Goal: Task Accomplishment & Management: Complete application form

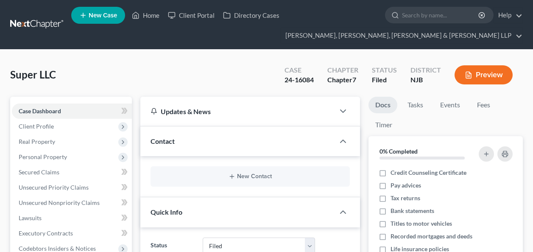
select select "6"
click at [435, 15] on input "search" at bounding box center [441, 15] width 78 height 16
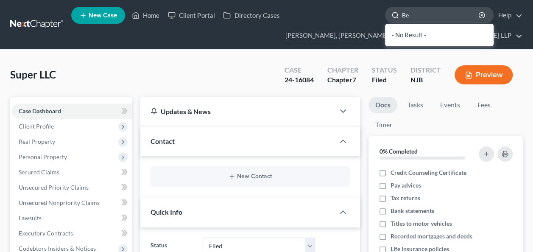
type input "B"
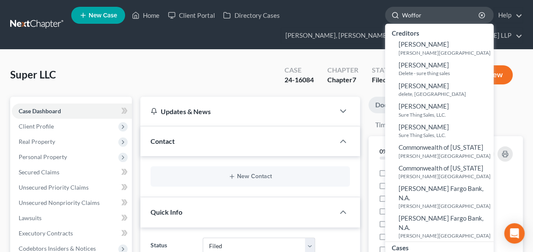
type input "[PERSON_NAME]"
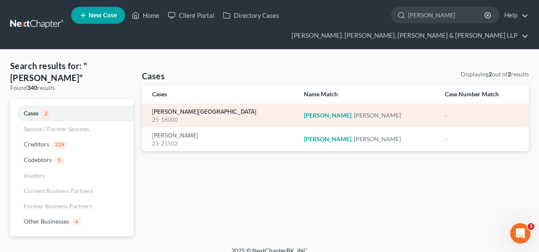
click at [167, 109] on link "[PERSON_NAME][GEOGRAPHIC_DATA]" at bounding box center [204, 112] width 104 height 6
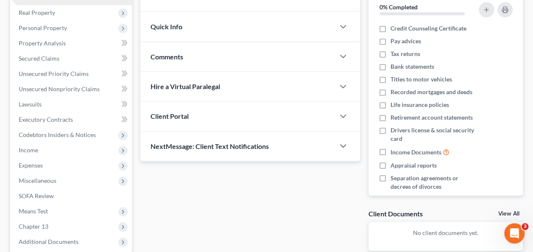
scroll to position [131, 0]
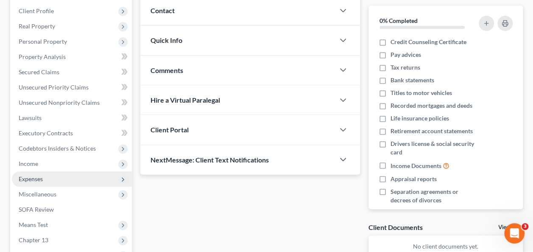
click at [58, 181] on span "Expenses" at bounding box center [72, 178] width 120 height 15
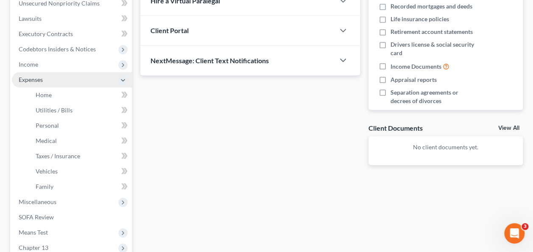
scroll to position [233, 0]
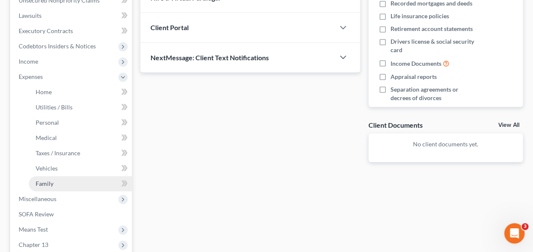
click at [69, 187] on link "Family" at bounding box center [80, 183] width 103 height 15
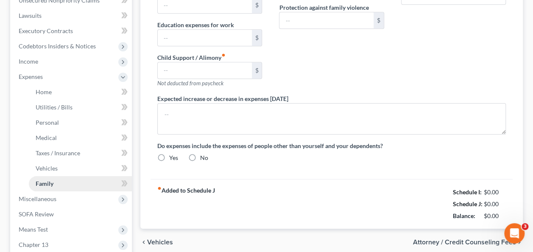
scroll to position [121, 0]
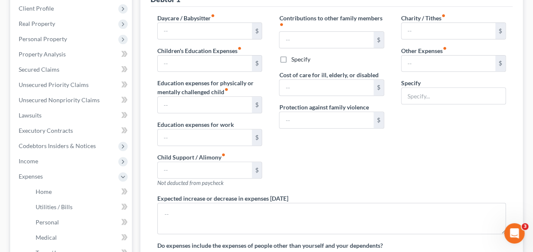
type input "0.00"
type input "386.00"
type input "0.00"
type input "666.66"
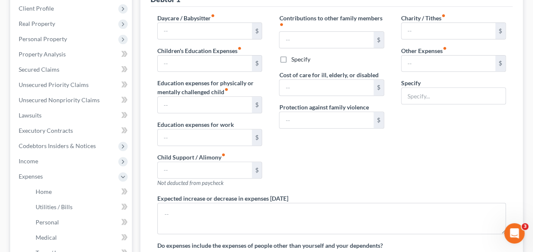
type input "0.00"
type input "775.00"
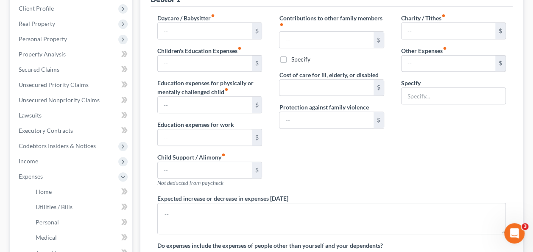
type input "Travel Expenses for Vising Children"
radio input "true"
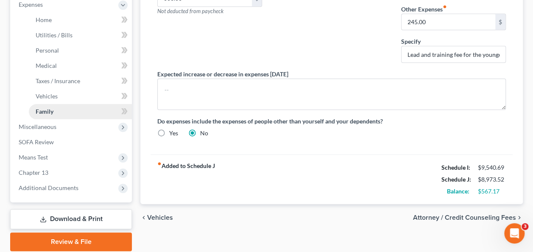
scroll to position [305, 0]
